Goal: Register for event/course

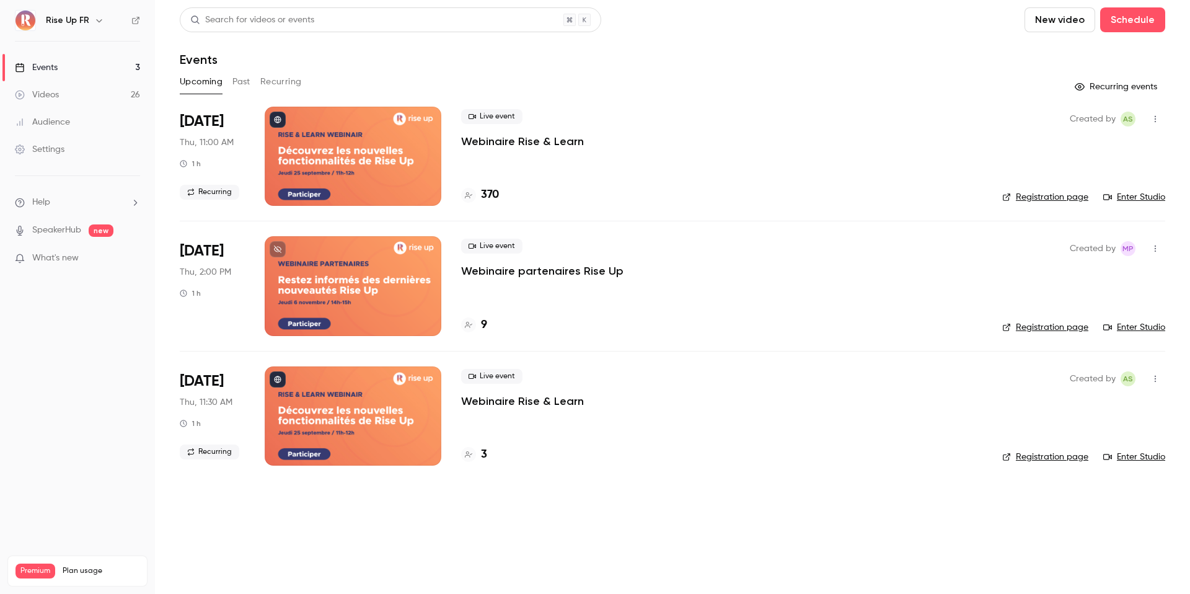
click at [545, 397] on p "Webinaire Rise & Learn" at bounding box center [522, 401] width 123 height 15
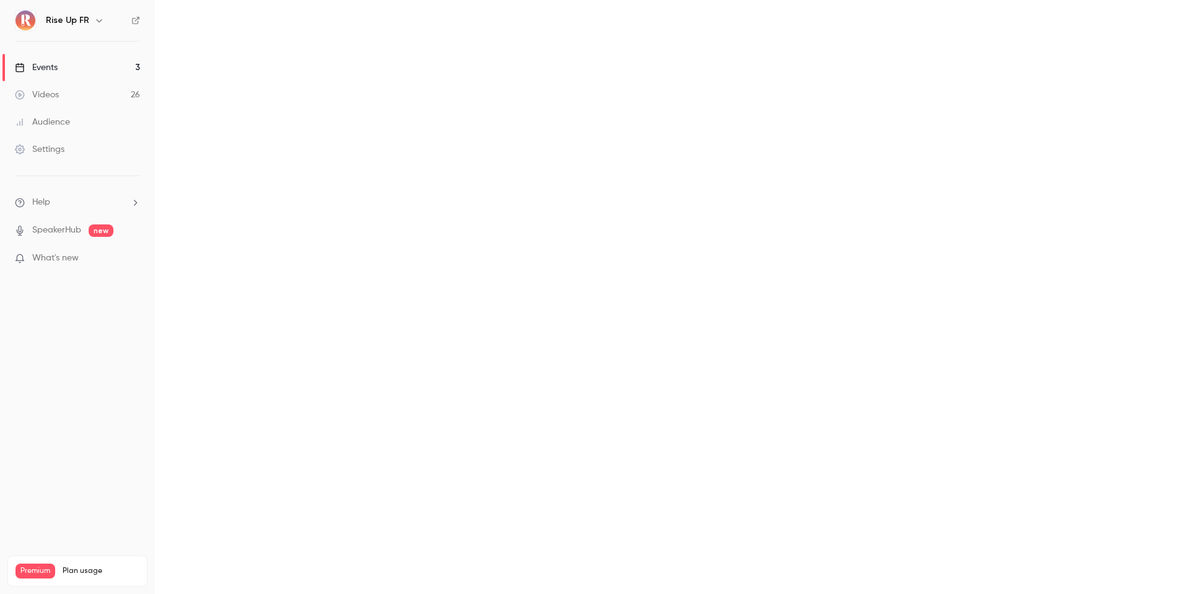
click at [545, 397] on main at bounding box center [672, 297] width 1035 height 594
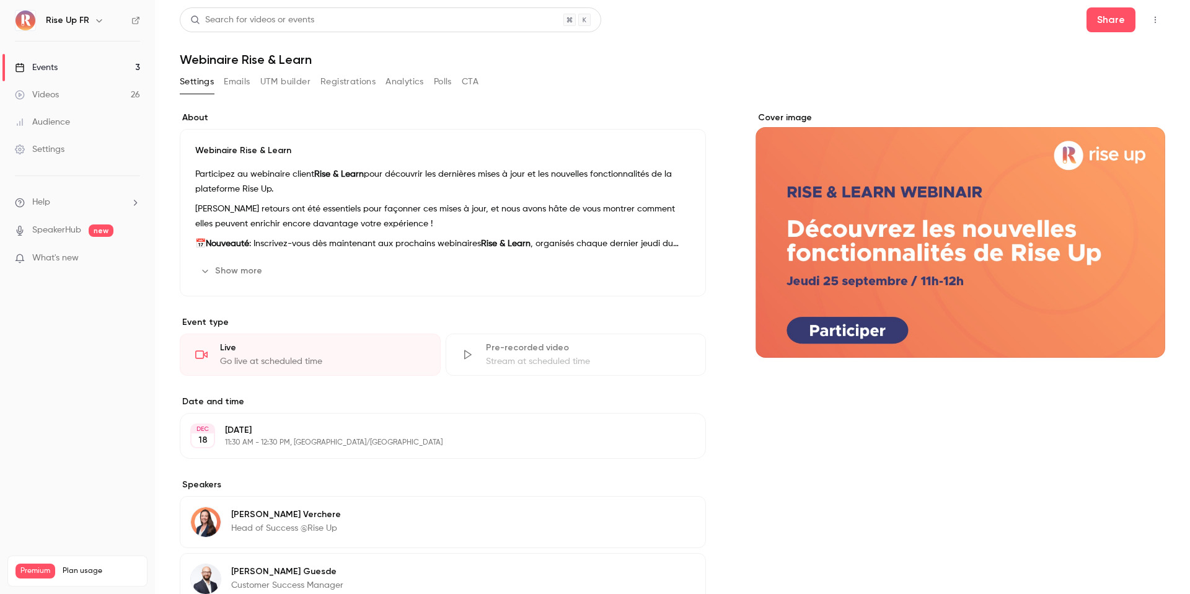
click at [297, 57] on h1 "Webinaire Rise & Learn" at bounding box center [672, 59] width 985 height 15
copy div "Webinaire Rise & Learn Settings Emails UTM builder Registrations Analytics Poll…"
